Goal: Task Accomplishment & Management: Use online tool/utility

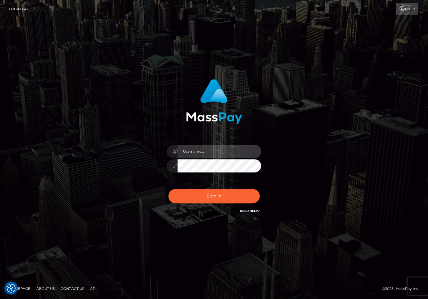
type input "christianc.xcite"
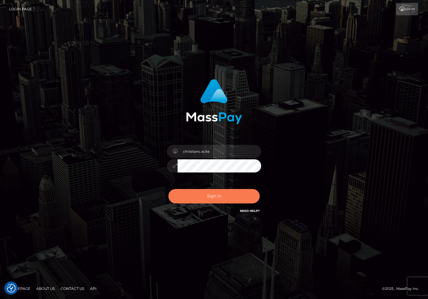
click at [231, 196] on button "Sign in" at bounding box center [214, 196] width 91 height 14
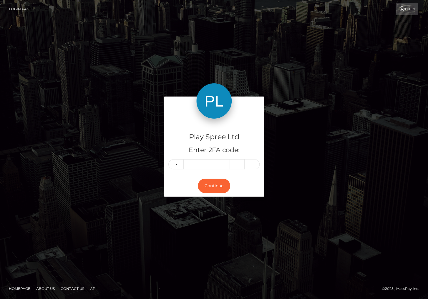
type input "5"
type input "3"
type input "0"
type input "2"
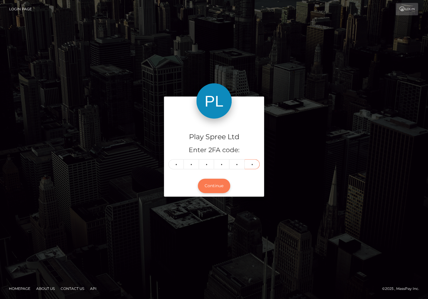
type input "0"
click at [217, 191] on button "Continue" at bounding box center [214, 186] width 32 height 14
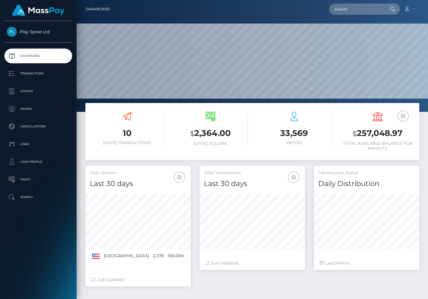
scroll to position [104, 105]
type input "346470"
